Goal: Book appointment/travel/reservation

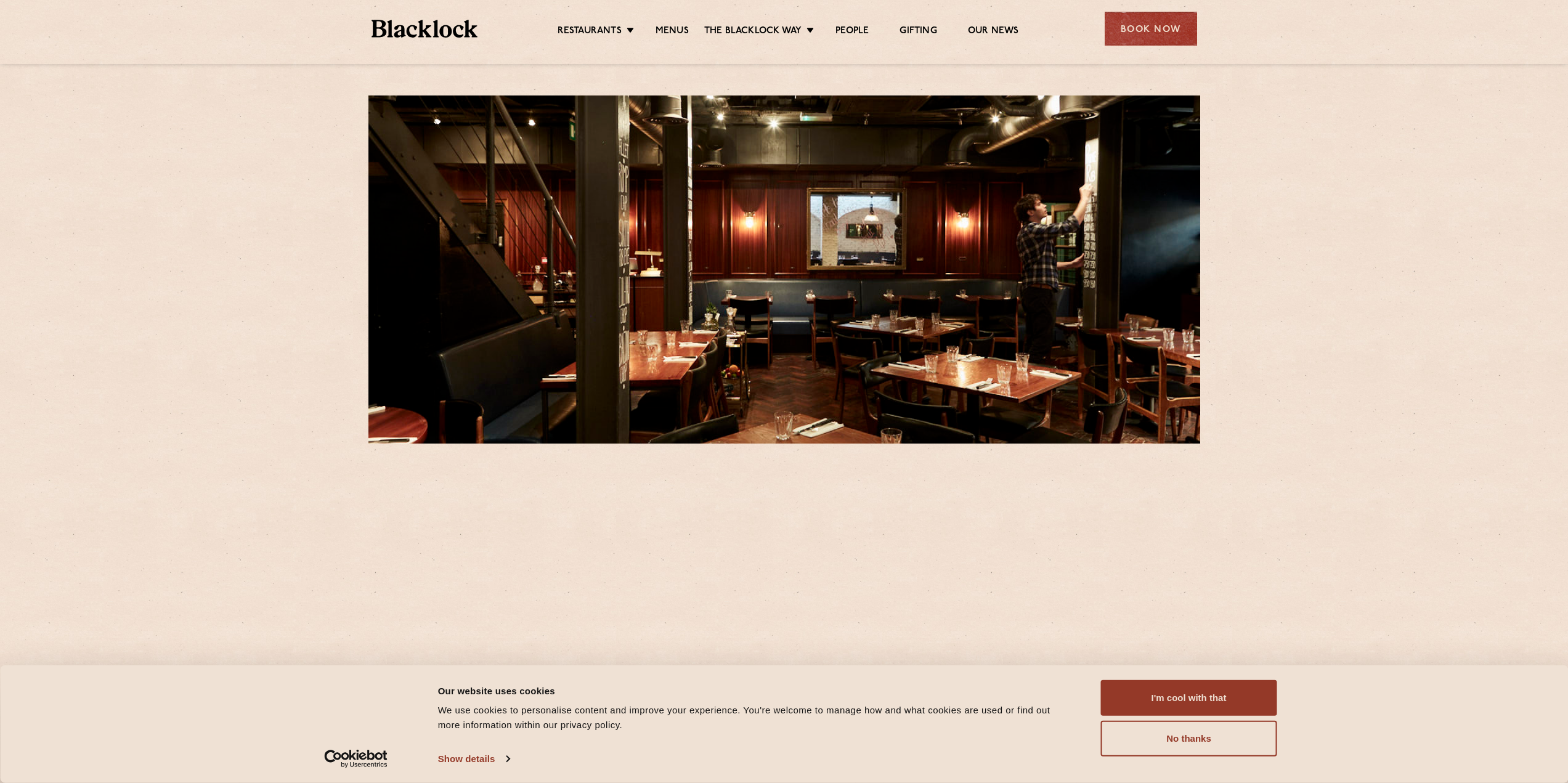
click at [1126, 28] on div "Book Now" at bounding box center [1150, 28] width 92 height 33
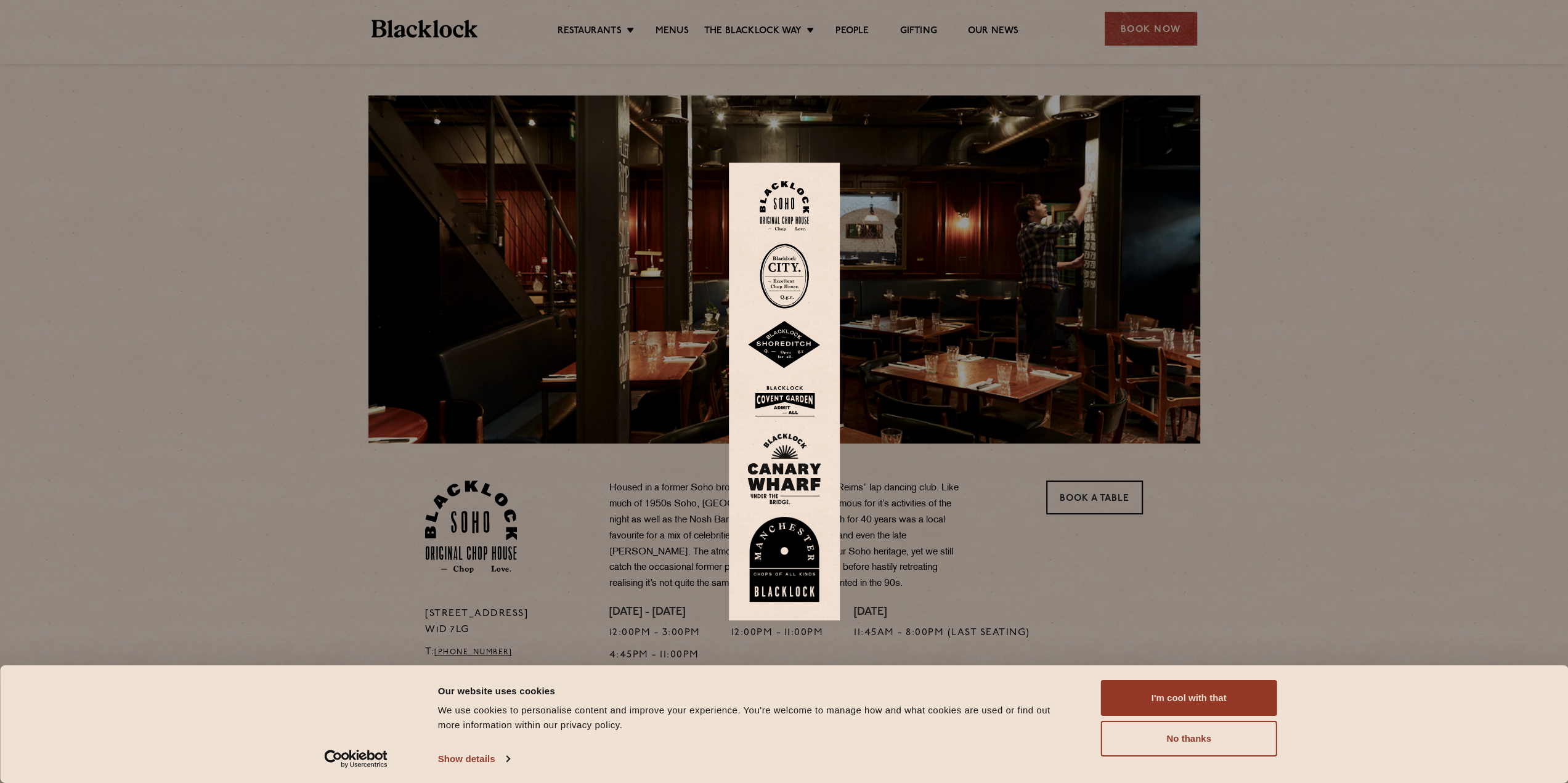
click at [818, 212] on link at bounding box center [784, 205] width 74 height 50
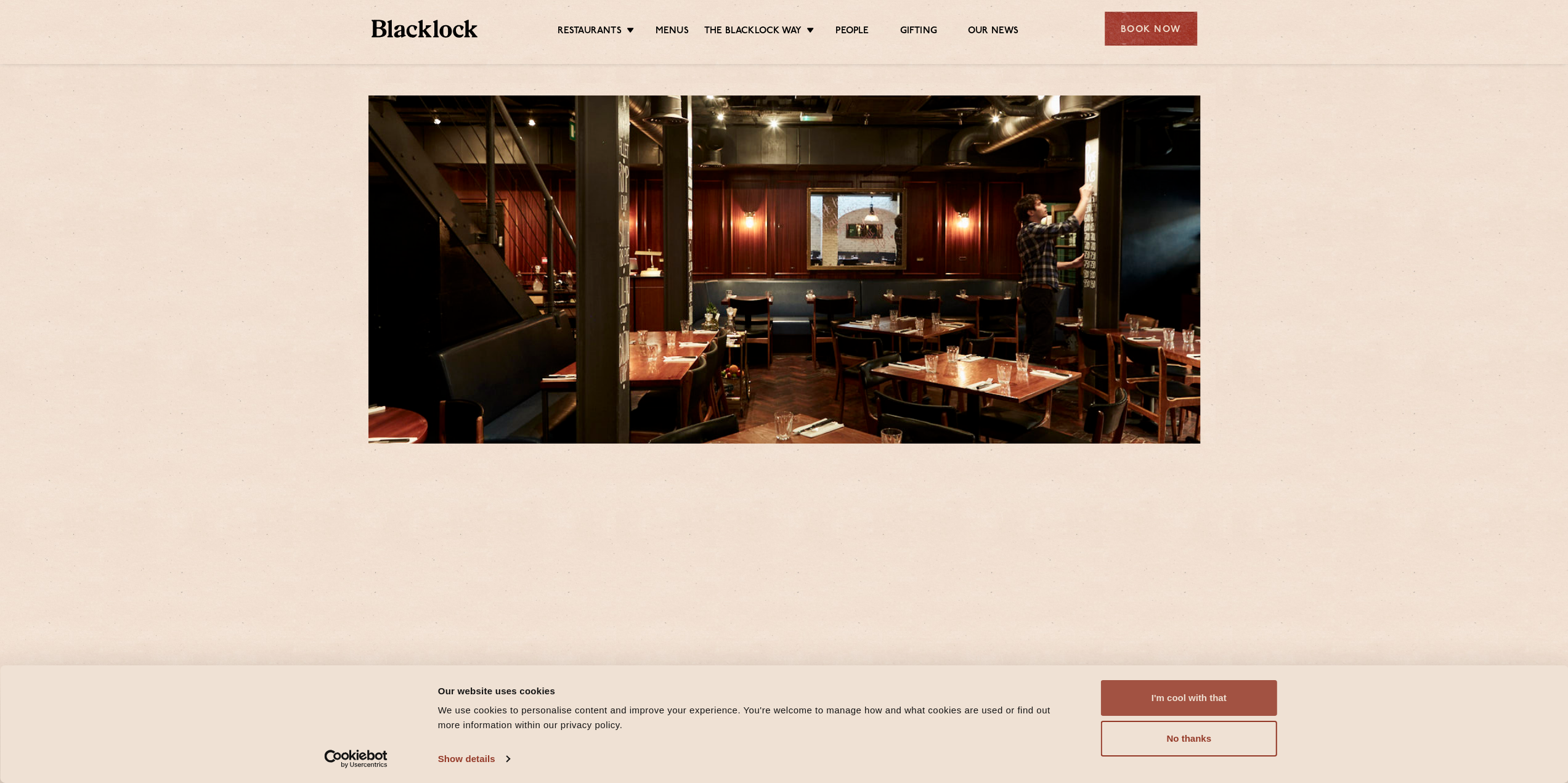
click at [1143, 694] on button "I'm cool with that" at bounding box center [1188, 698] width 176 height 35
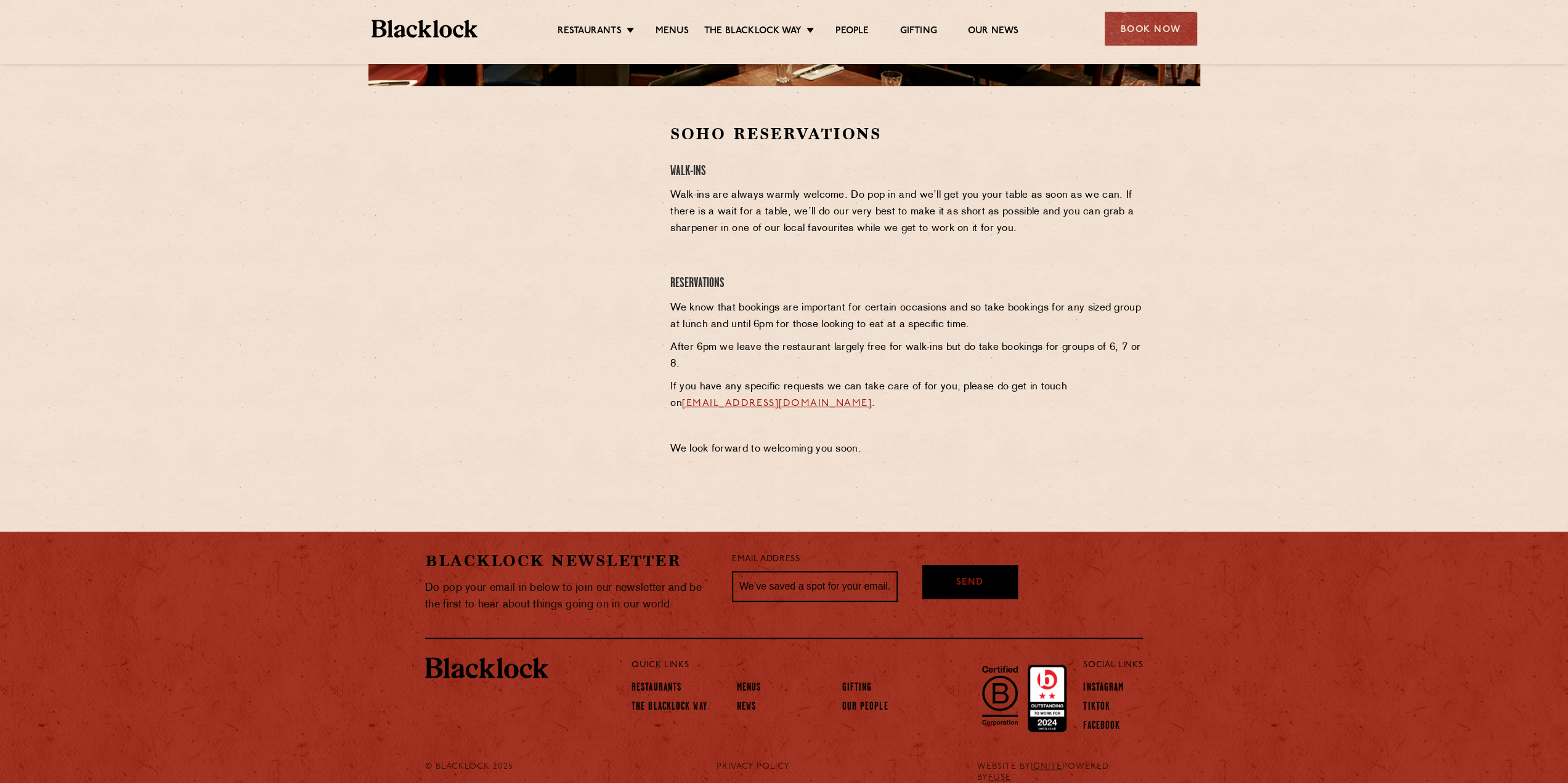
scroll to position [369, 0]
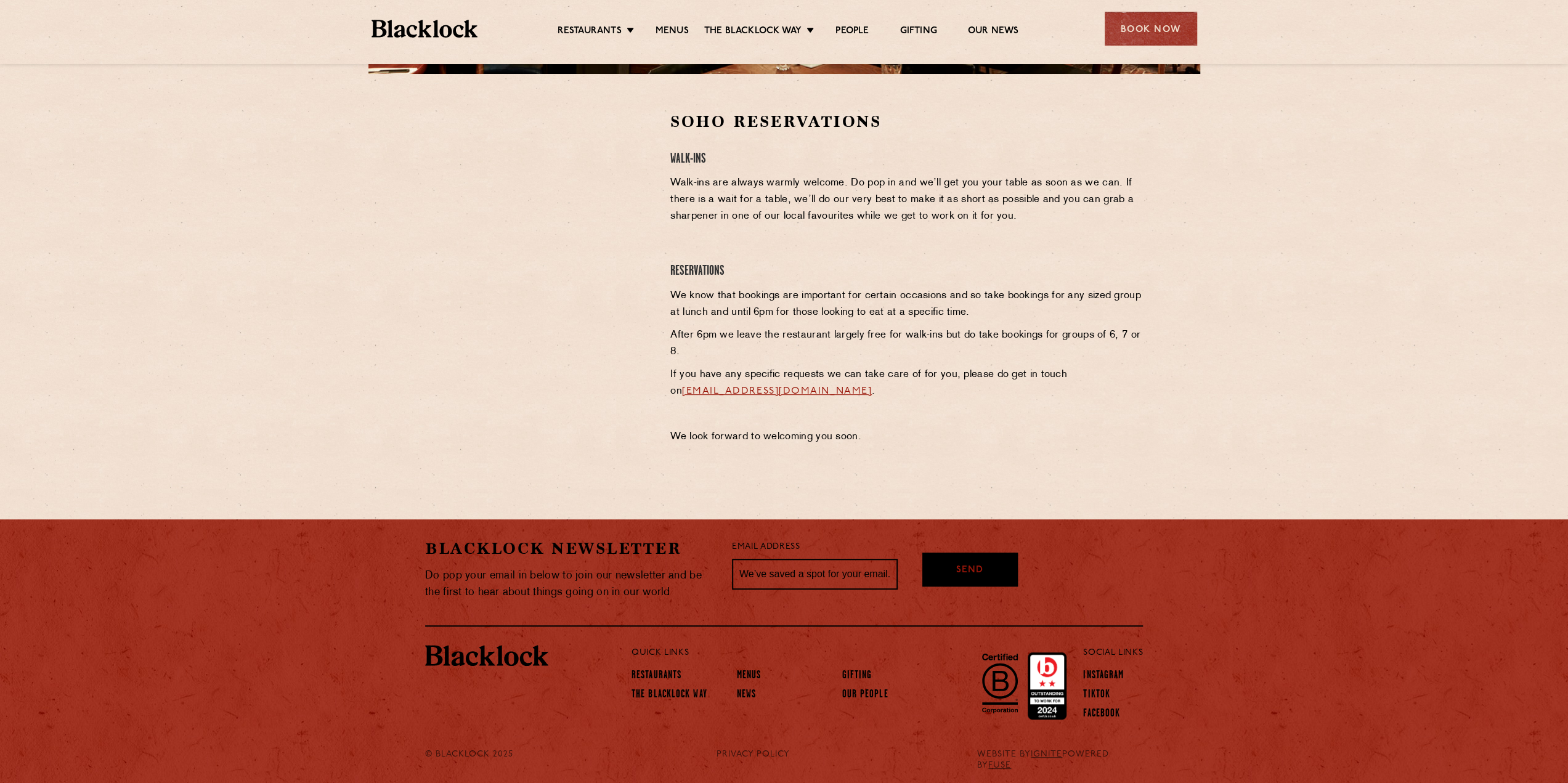
click at [1158, 294] on section "Soho Reservations Walk-Ins Walk-ins are always warmly welcome. Do pop in and we…" at bounding box center [784, 281] width 1568 height 415
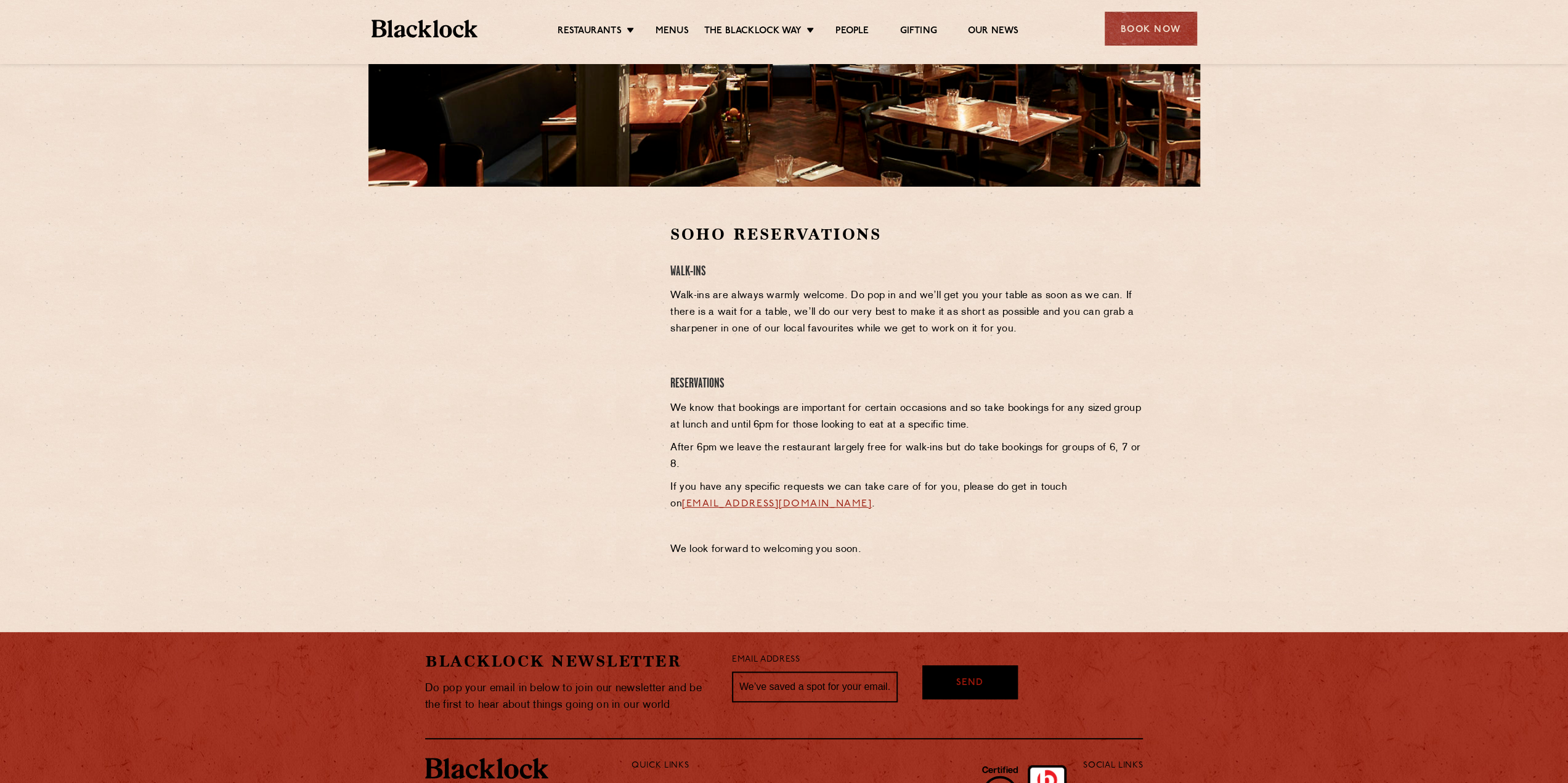
scroll to position [185, 0]
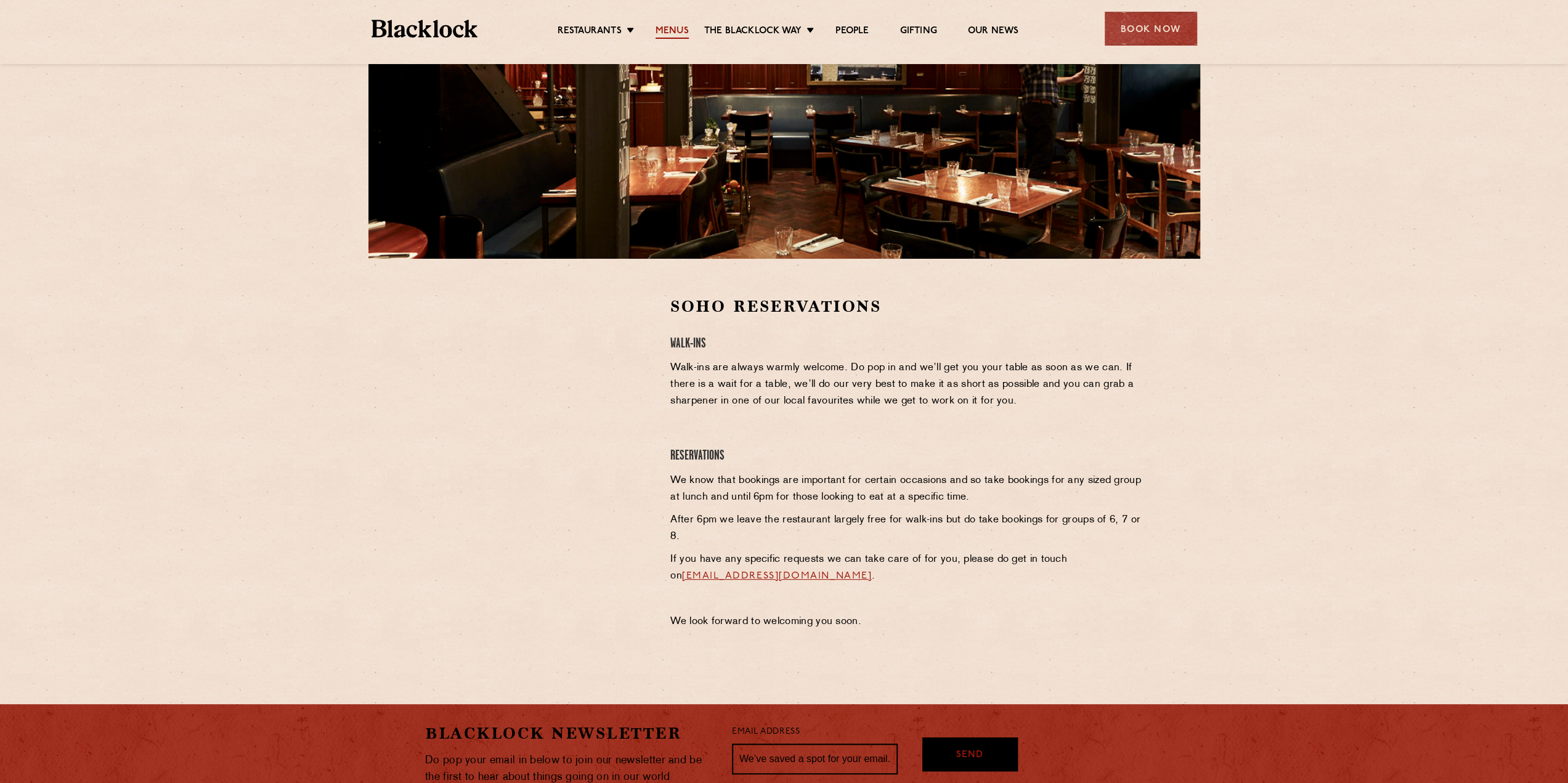
click at [661, 31] on link "Menus" at bounding box center [672, 32] width 33 height 14
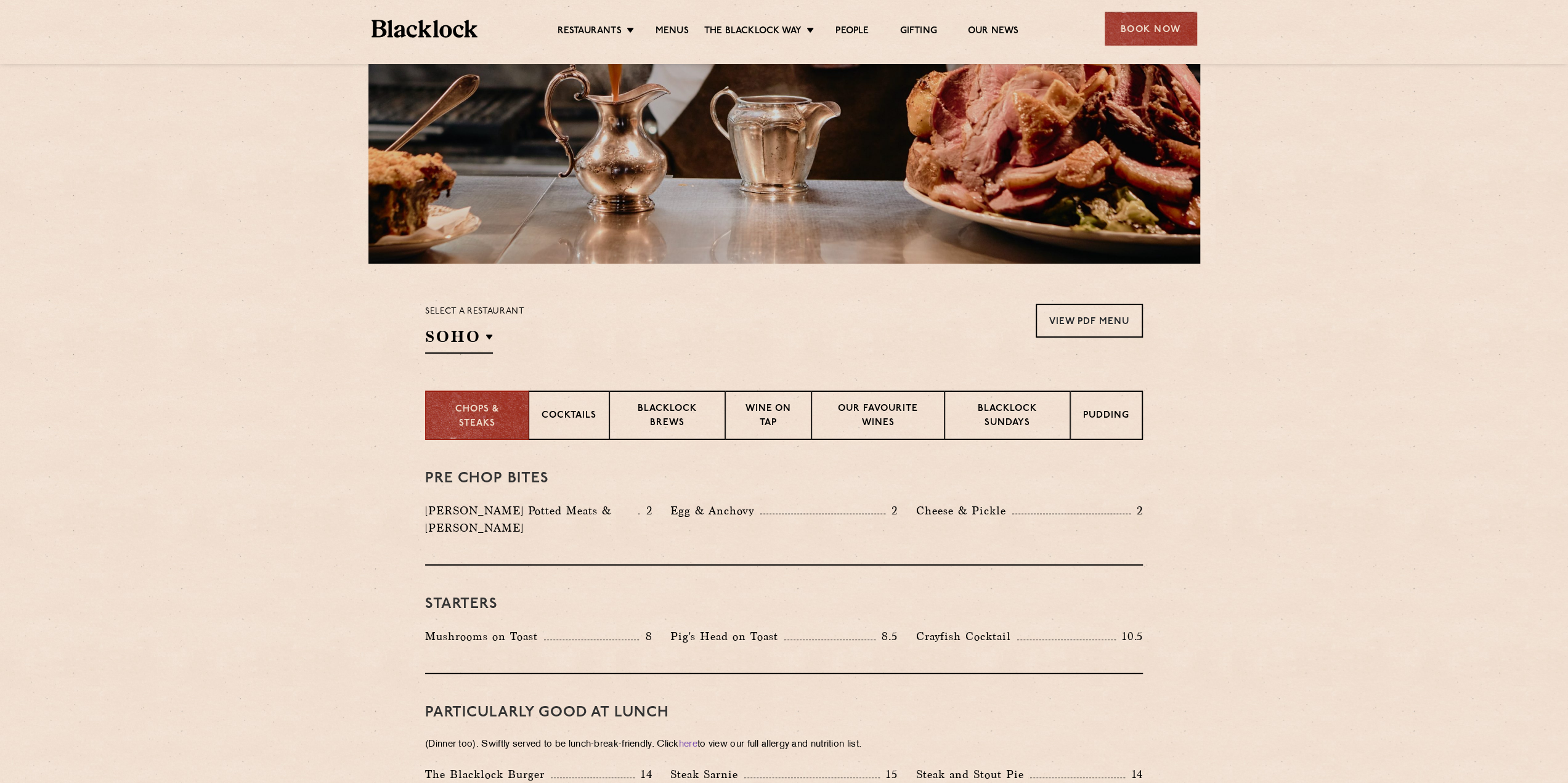
scroll to position [185, 0]
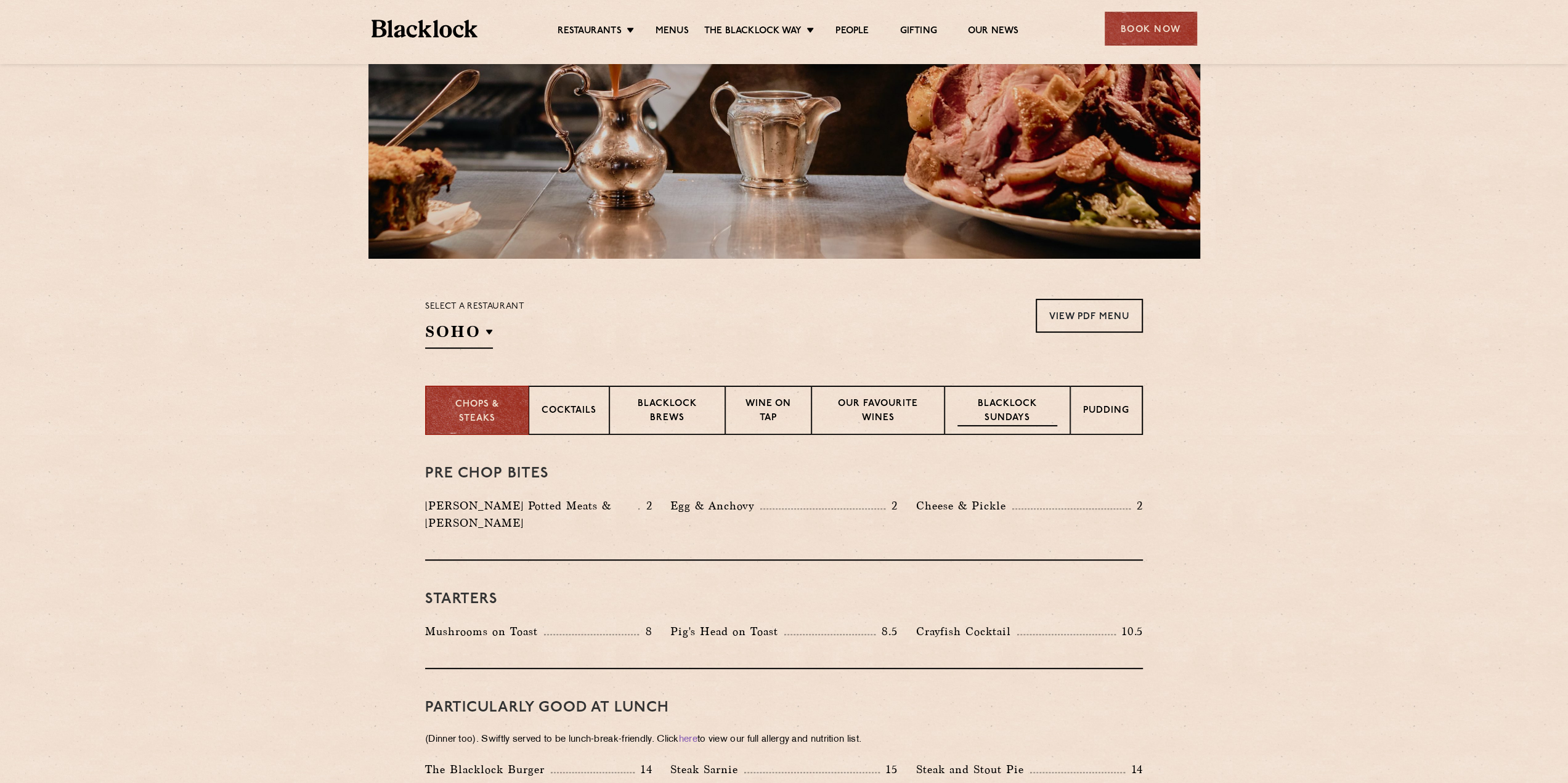
click at [1022, 416] on p "Blacklock Sundays" at bounding box center [1007, 411] width 100 height 28
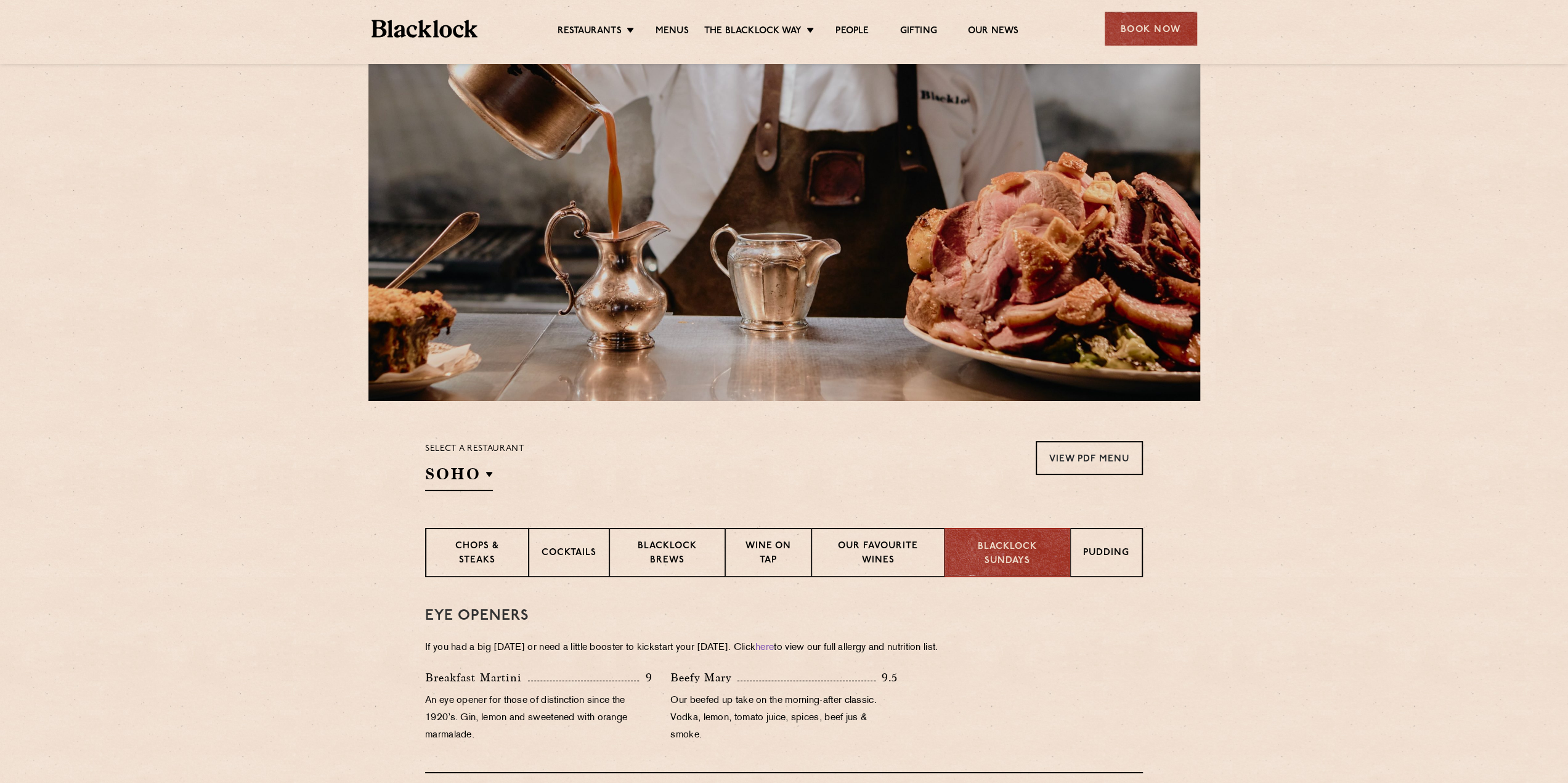
scroll to position [62, 0]
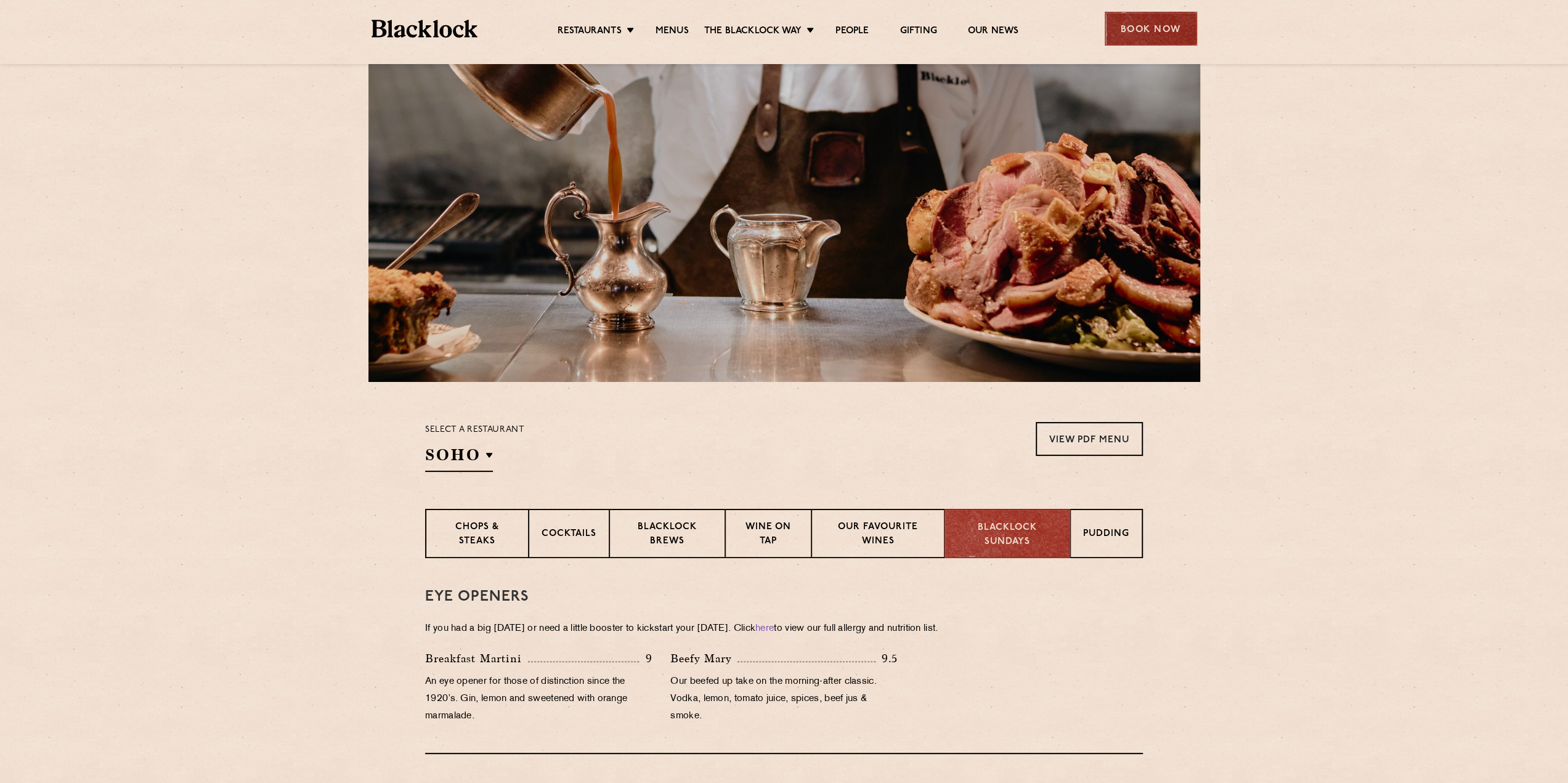
click at [1178, 12] on div "Book Now" at bounding box center [1150, 28] width 92 height 33
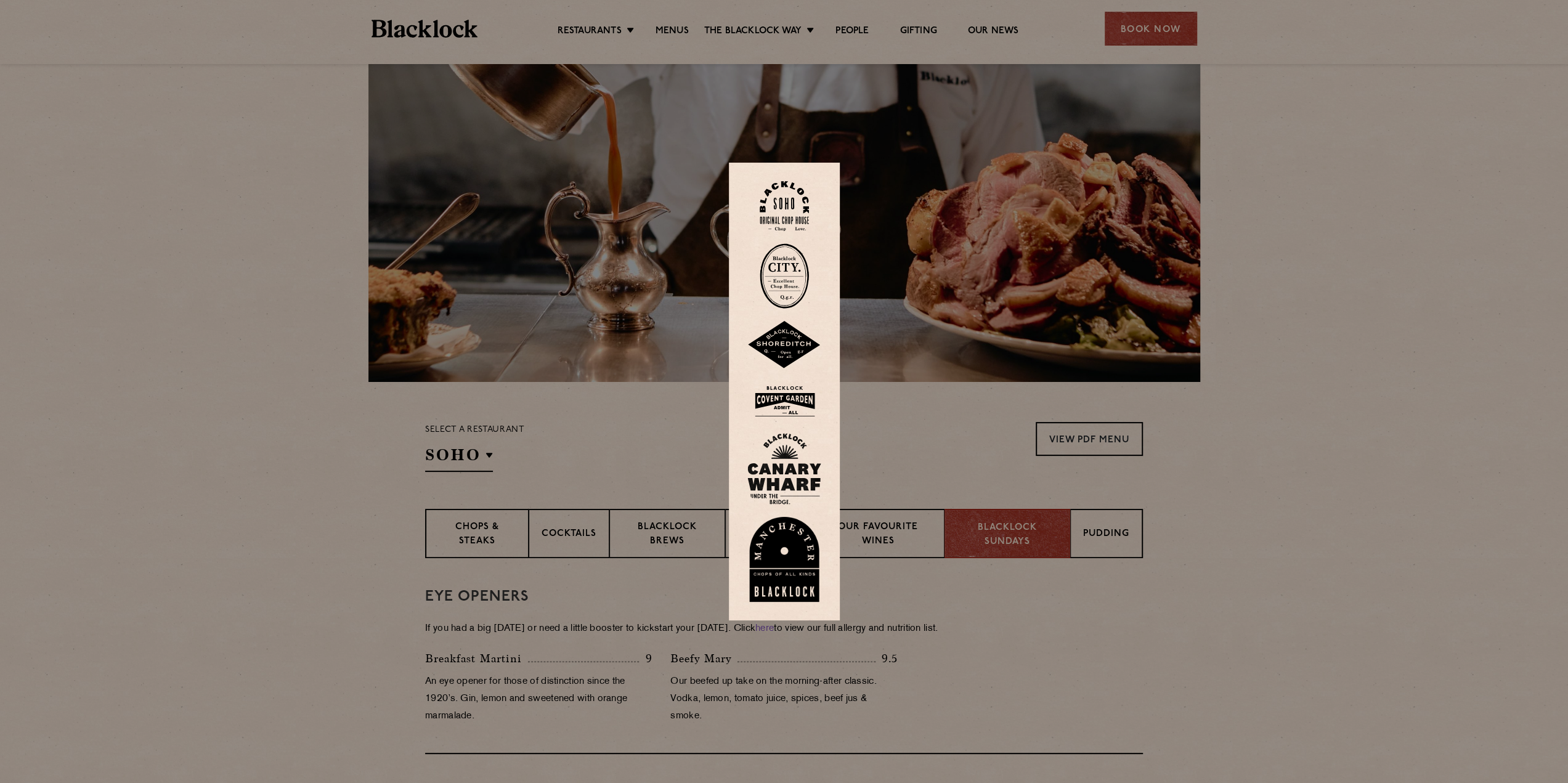
click at [785, 201] on img at bounding box center [784, 205] width 49 height 50
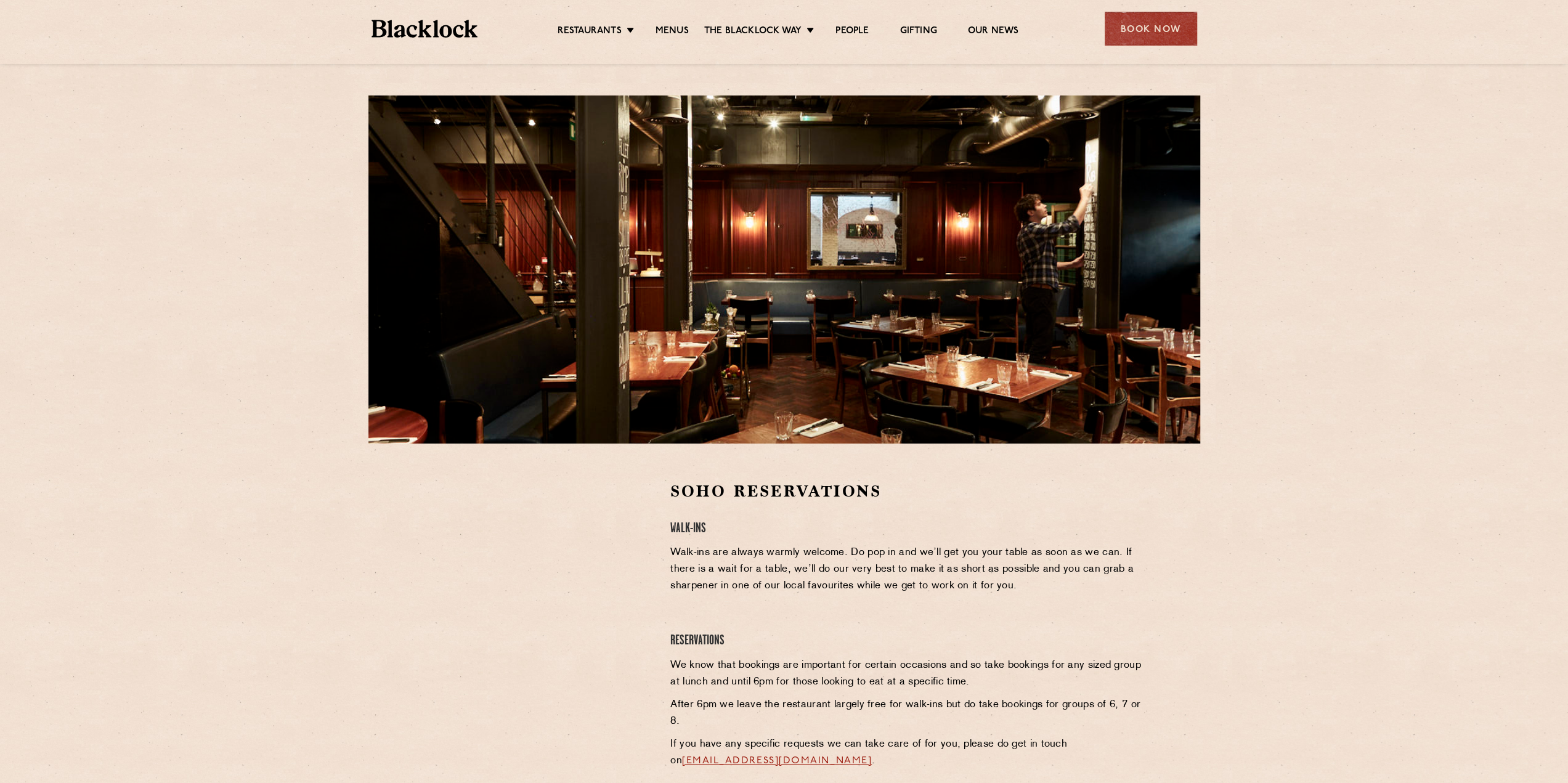
drag, startPoint x: 314, startPoint y: 380, endPoint x: 554, endPoint y: 17, distance: 435.2
click at [315, 380] on div "Soho Reservations Walk-Ins Walk-ins are always warmly welcome. Do pop in and we…" at bounding box center [784, 428] width 1568 height 858
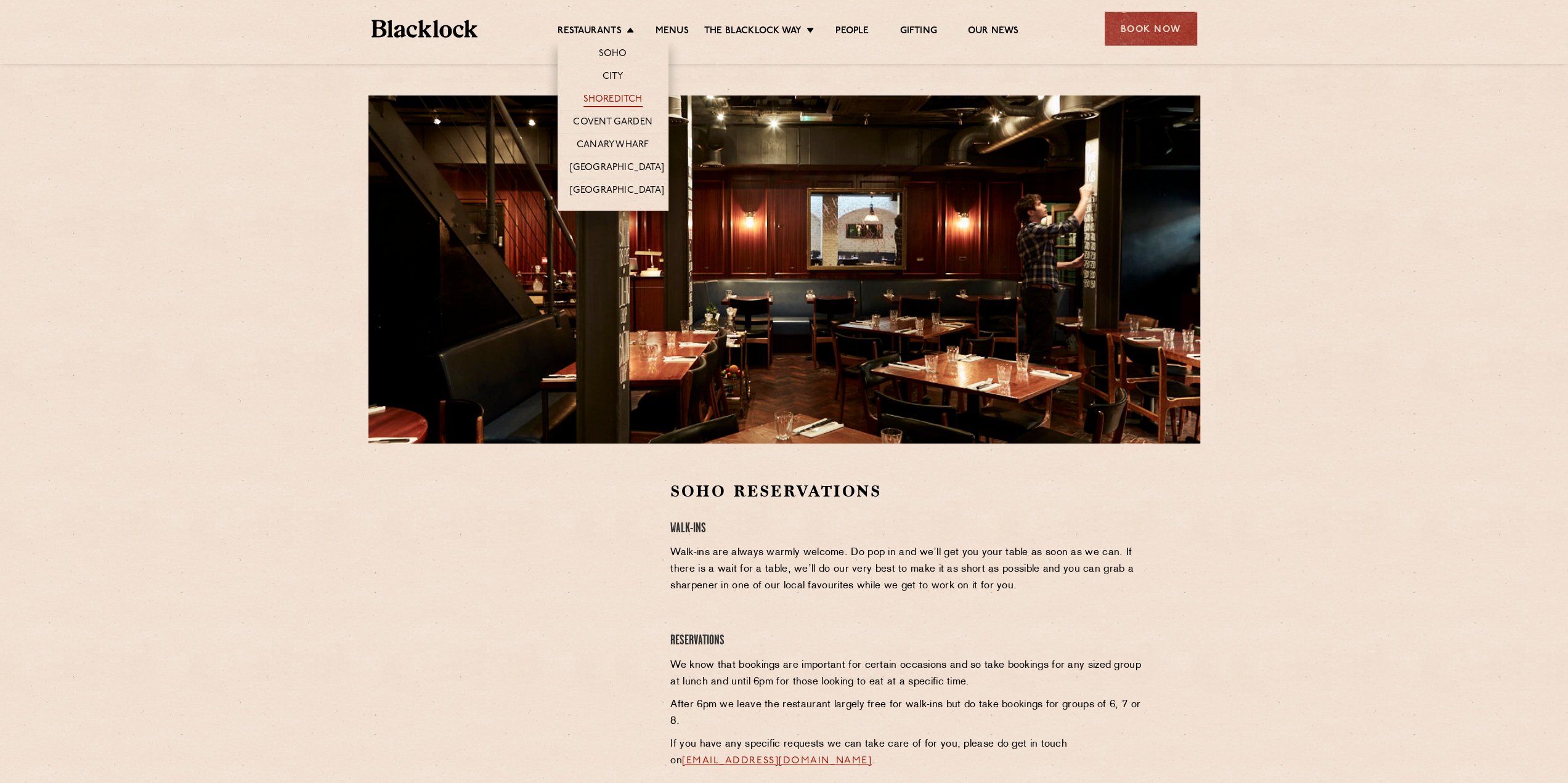
click at [619, 95] on link "Shoreditch" at bounding box center [613, 100] width 59 height 14
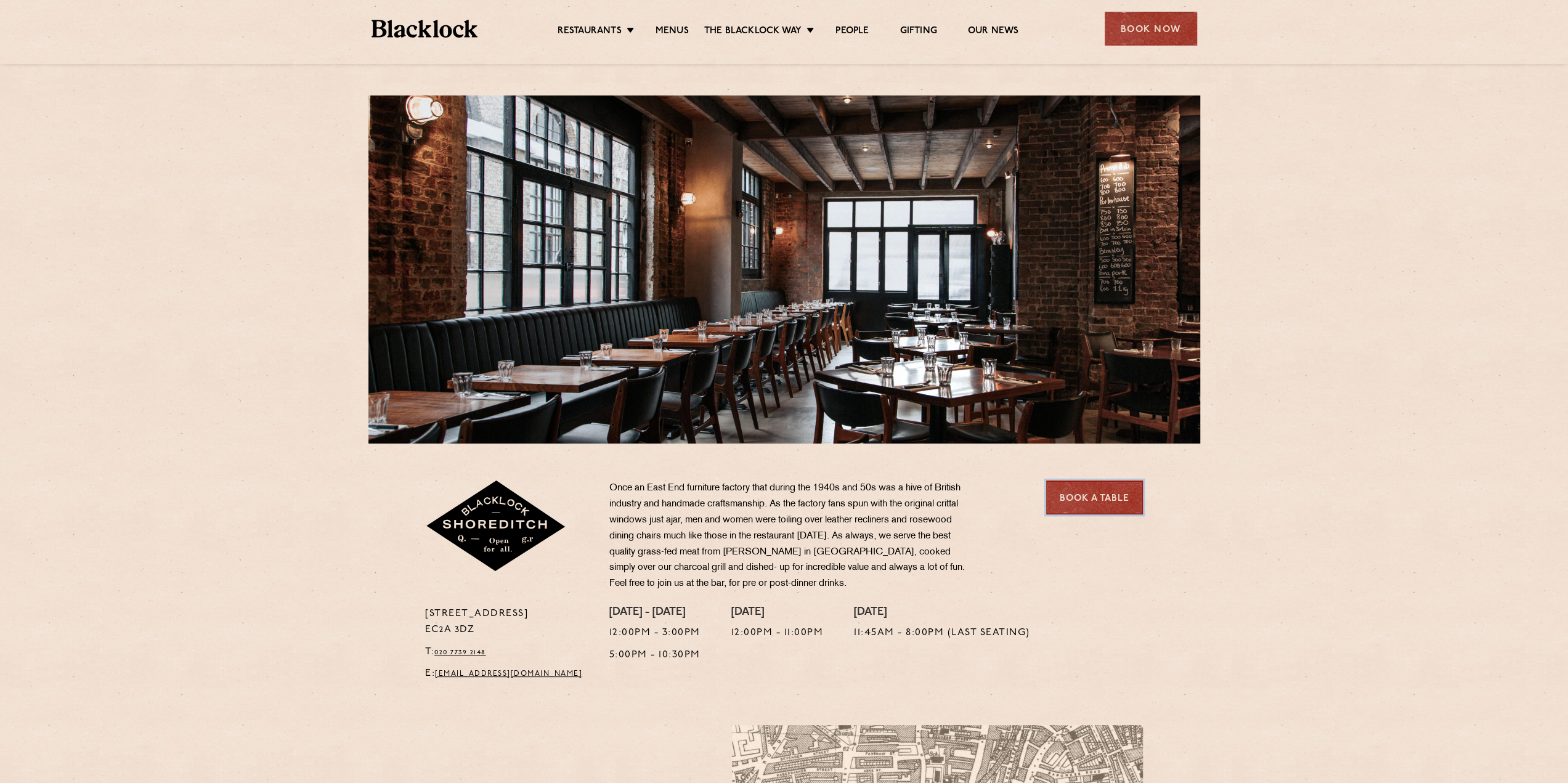
click at [1085, 502] on link "Book a Table" at bounding box center [1094, 497] width 96 height 33
